Goal: Transaction & Acquisition: Book appointment/travel/reservation

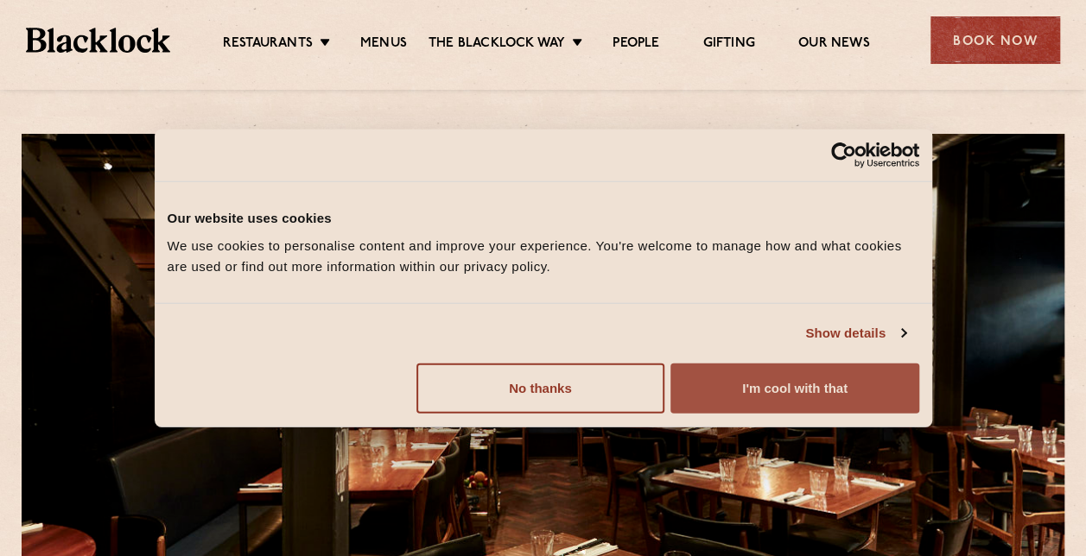
click at [760, 386] on button "I'm cool with that" at bounding box center [794, 388] width 248 height 50
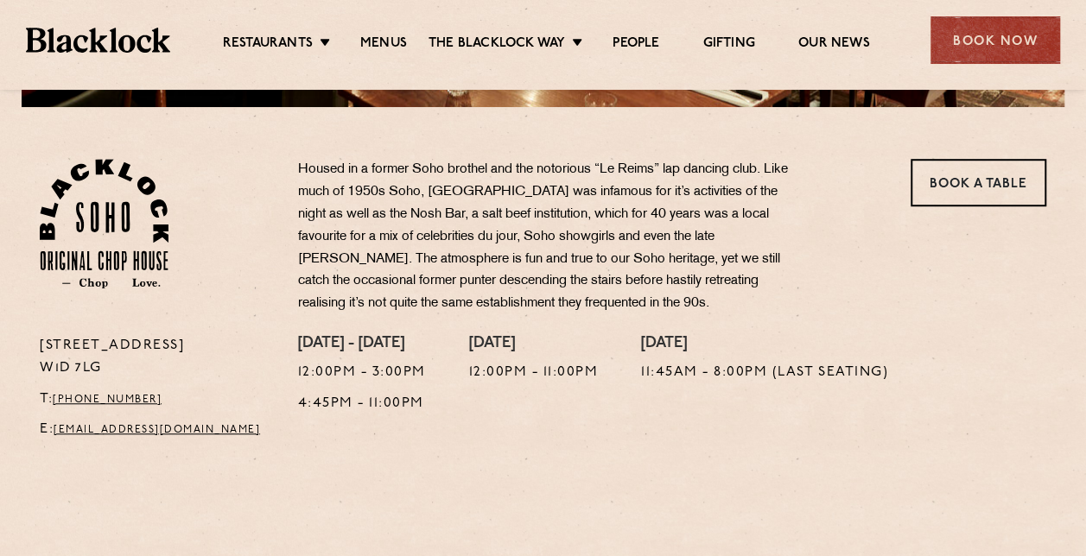
scroll to position [518, 0]
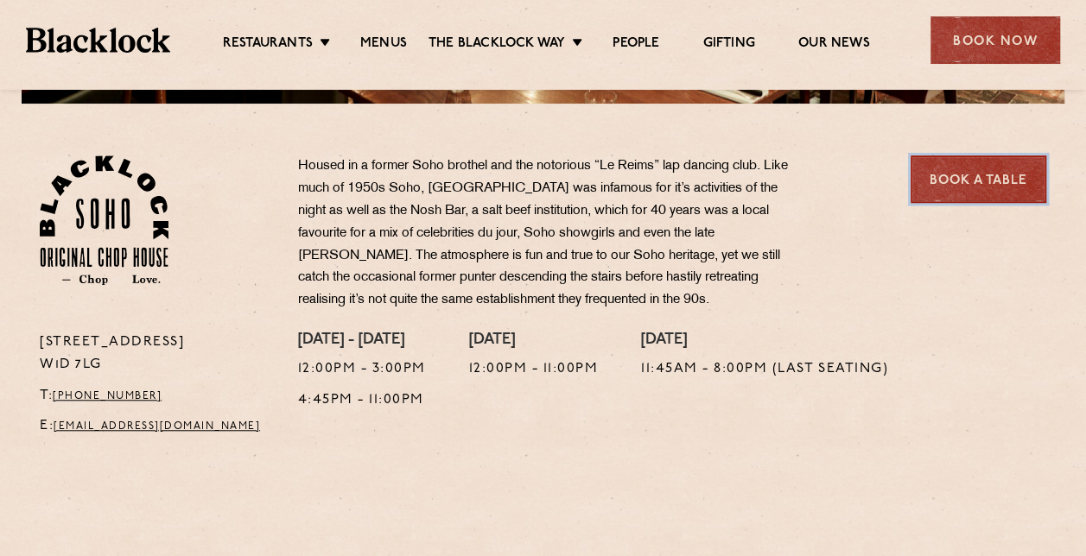
click at [980, 183] on link "Book a Table" at bounding box center [978, 178] width 136 height 47
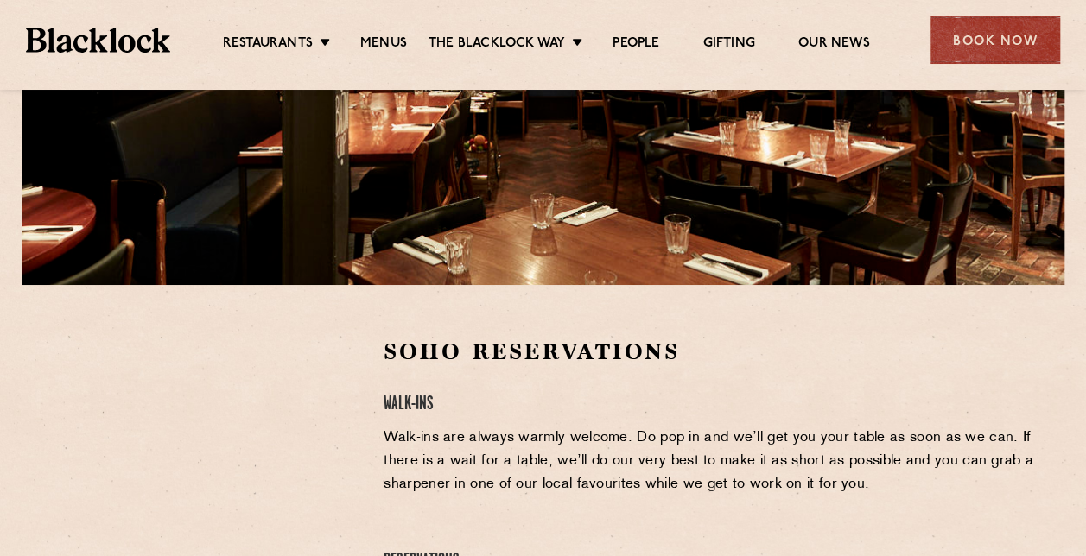
scroll to position [518, 0]
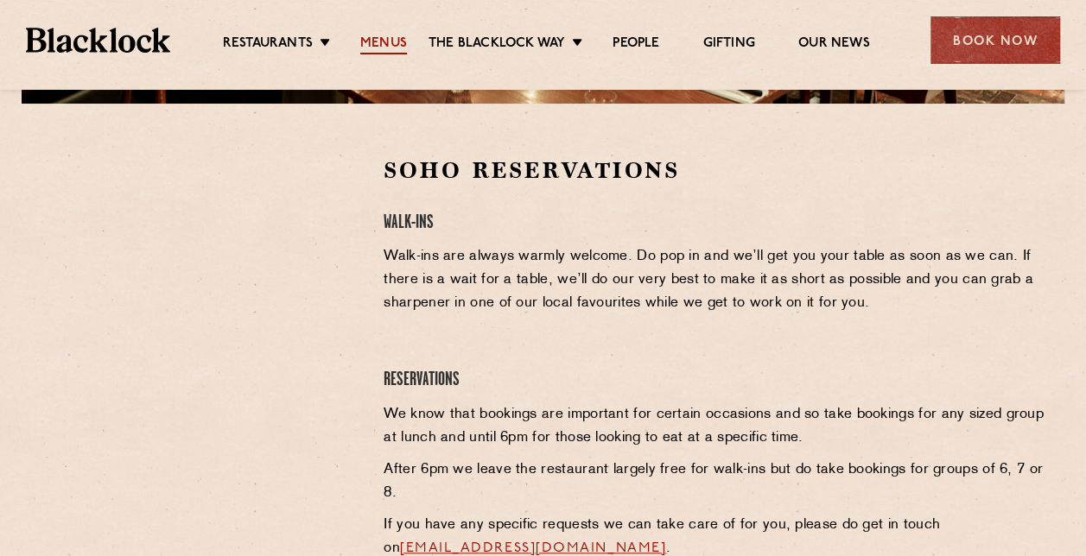
click at [396, 42] on link "Menus" at bounding box center [383, 44] width 47 height 19
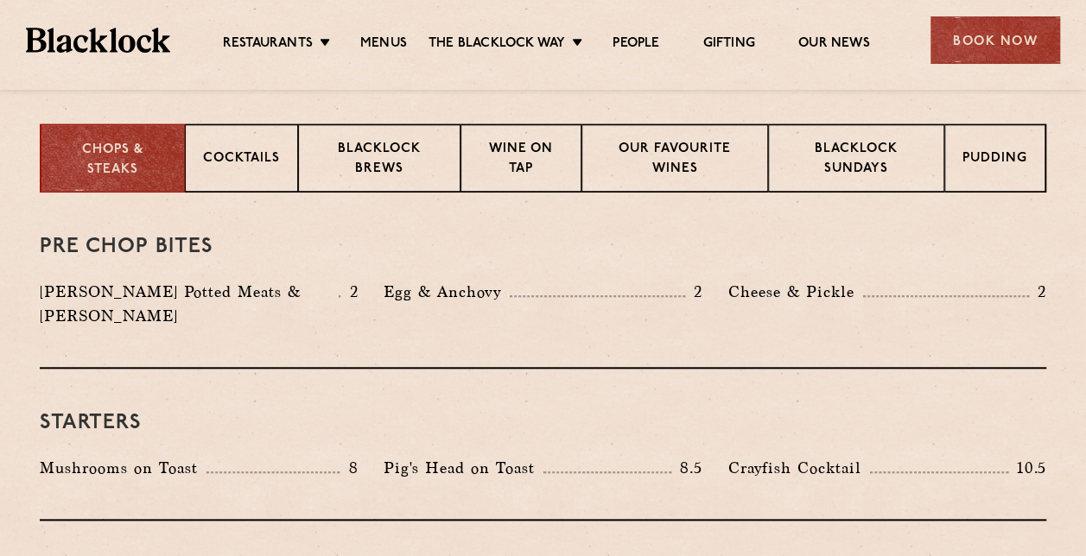
scroll to position [577, 0]
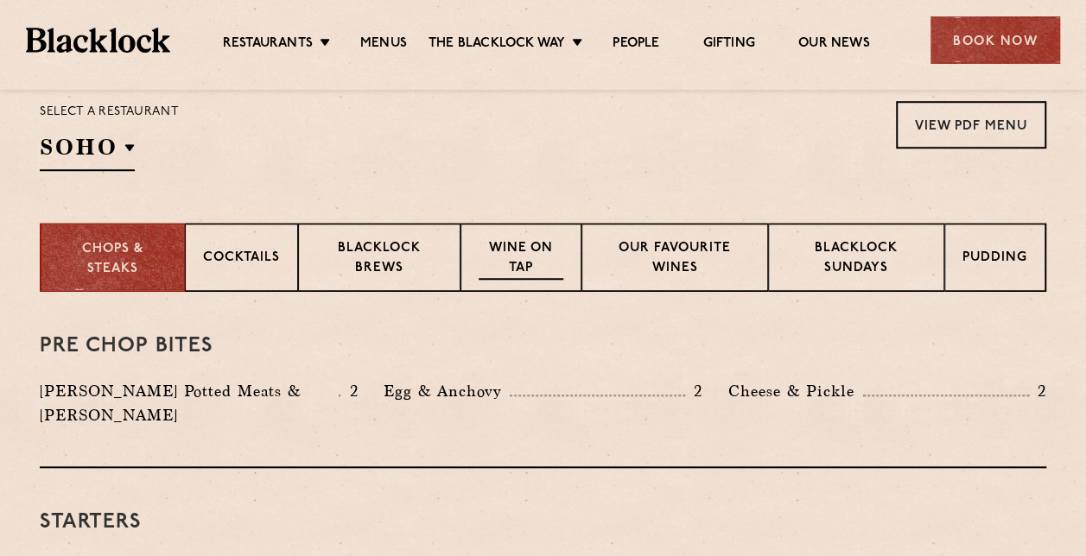
click at [520, 245] on p "Wine on Tap" at bounding box center [520, 259] width 85 height 41
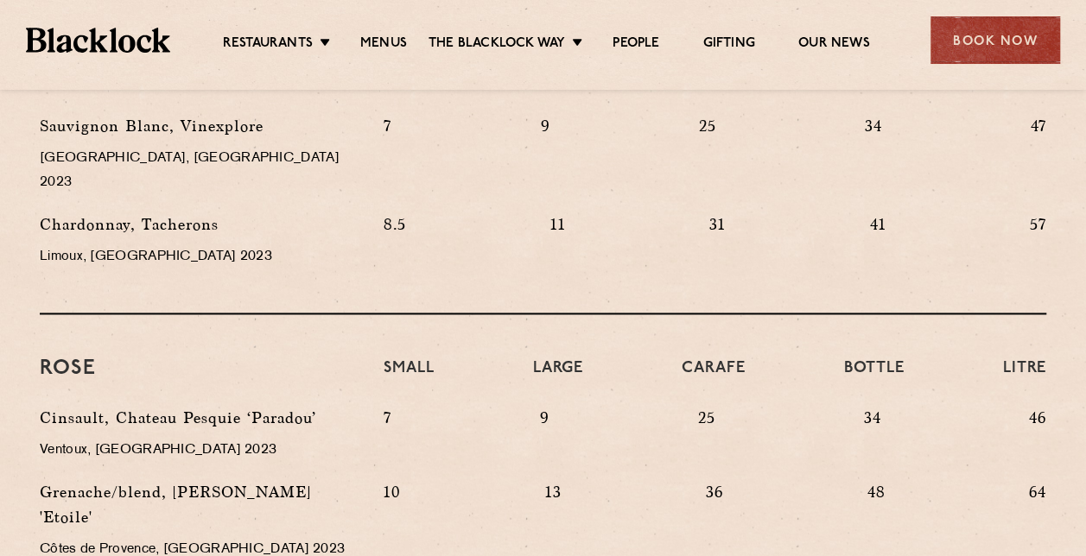
scroll to position [1095, 0]
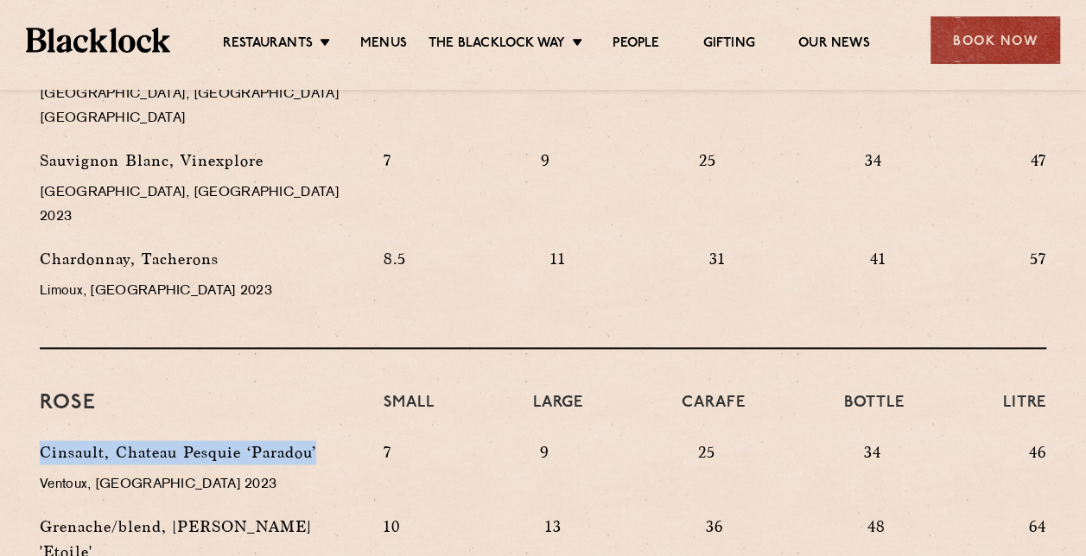
drag, startPoint x: 39, startPoint y: 406, endPoint x: 335, endPoint y: 406, distance: 296.2
click at [335, 440] on p "Cinsault, Chateau Pesquie ‘Paradou’" at bounding box center [199, 452] width 318 height 24
copy p "Cinsault, Chateau Pesquie ‘Paradou’"
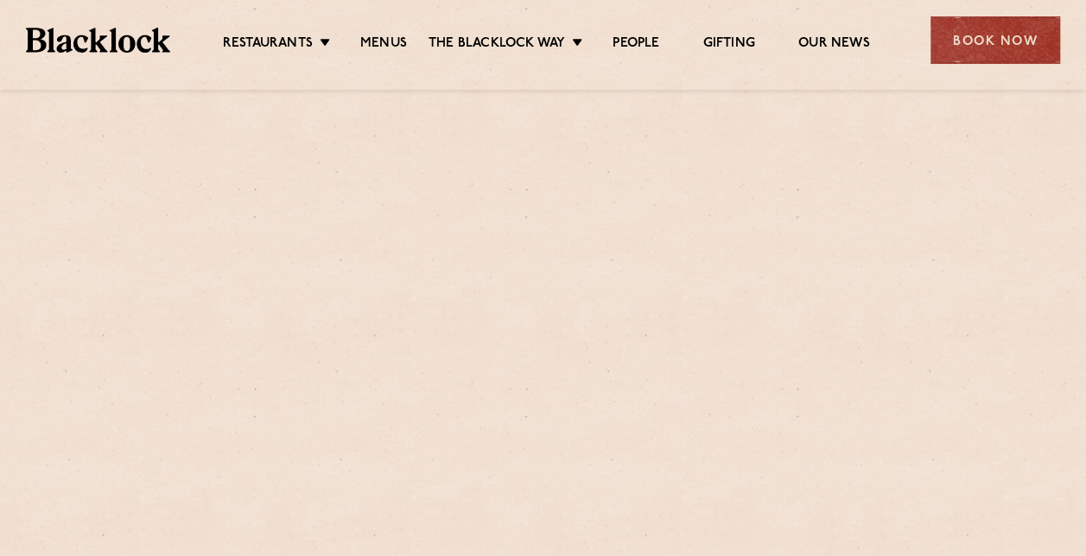
scroll to position [518, 0]
